Goal: Check status: Check status

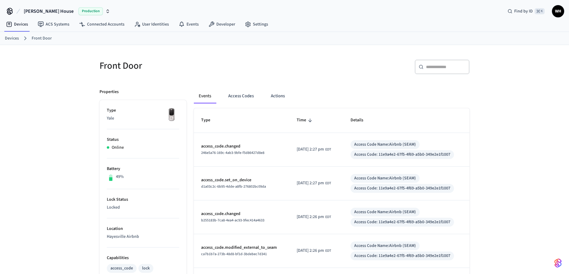
drag, startPoint x: 511, startPoint y: 90, endPoint x: 493, endPoint y: 92, distance: 18.7
click at [511, 90] on div "Front Door ​ ​ Properties Type Yale Status Online Battery 49% Lock Status Locke…" at bounding box center [284, 254] width 569 height 418
click at [234, 92] on button "Access Codes" at bounding box center [240, 96] width 35 height 15
click at [236, 99] on button "Access Codes" at bounding box center [240, 96] width 35 height 15
